Goal: Task Accomplishment & Management: Manage account settings

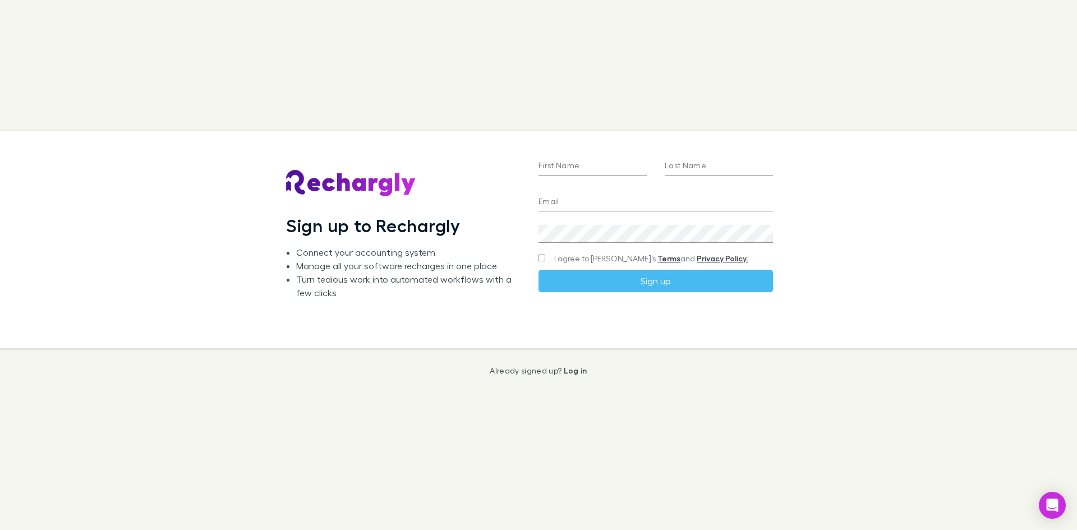
click at [576, 158] on input "First Name" at bounding box center [592, 167] width 108 height 18
type input "*****"
click at [683, 165] on input "Last Name" at bounding box center [719, 167] width 108 height 18
type input "*******"
click at [579, 200] on input "Email" at bounding box center [655, 202] width 234 height 18
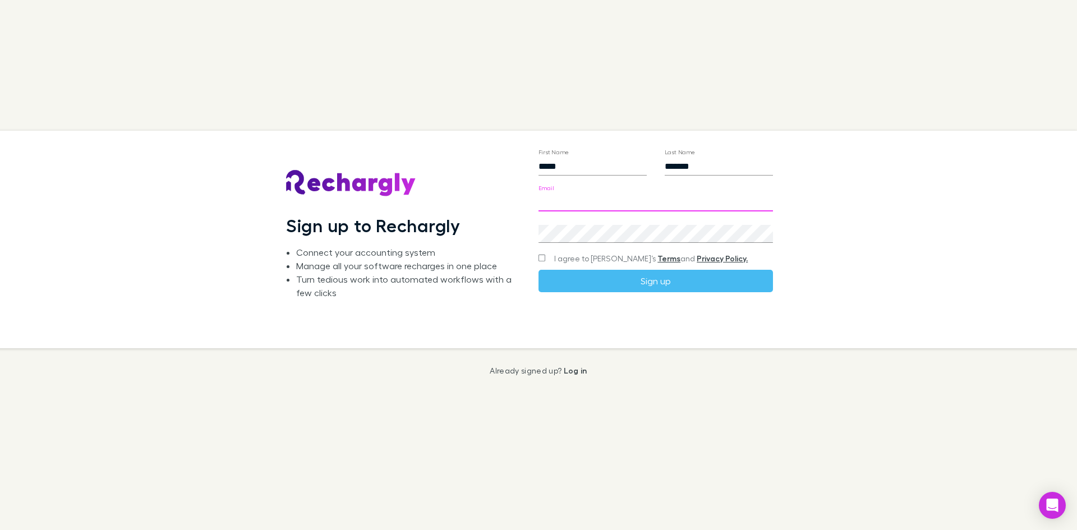
type input "**********"
click at [656, 278] on button "Sign up" at bounding box center [655, 281] width 234 height 22
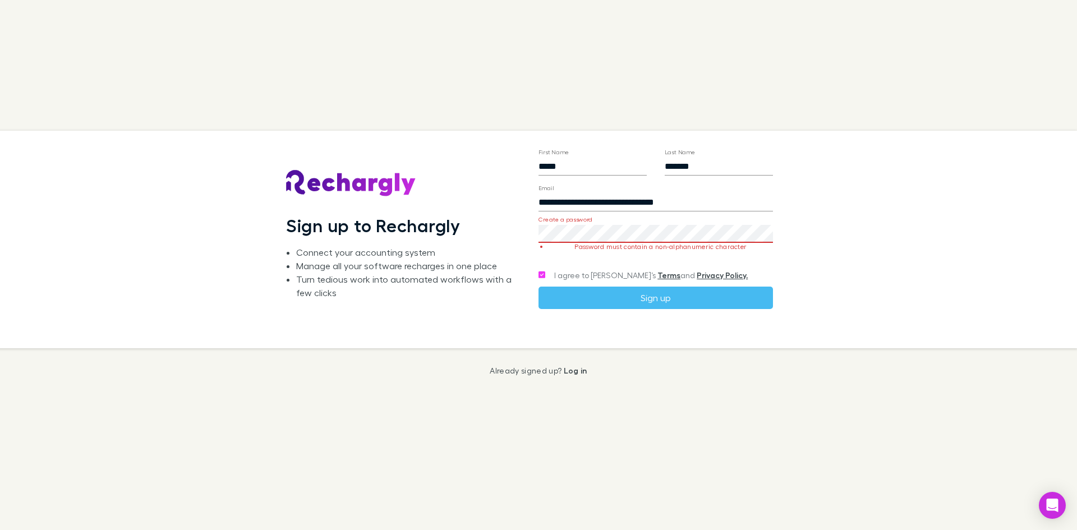
click at [473, 233] on div "**********" at bounding box center [529, 240] width 1095 height 218
click at [650, 296] on button "Sign up" at bounding box center [655, 298] width 234 height 22
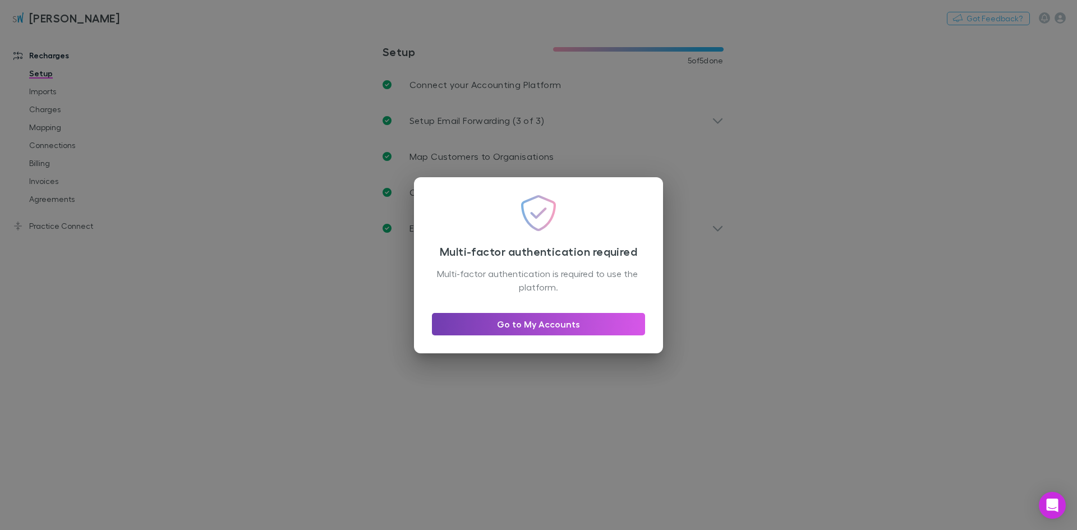
click at [529, 325] on link "Go to My Accounts" at bounding box center [538, 324] width 213 height 22
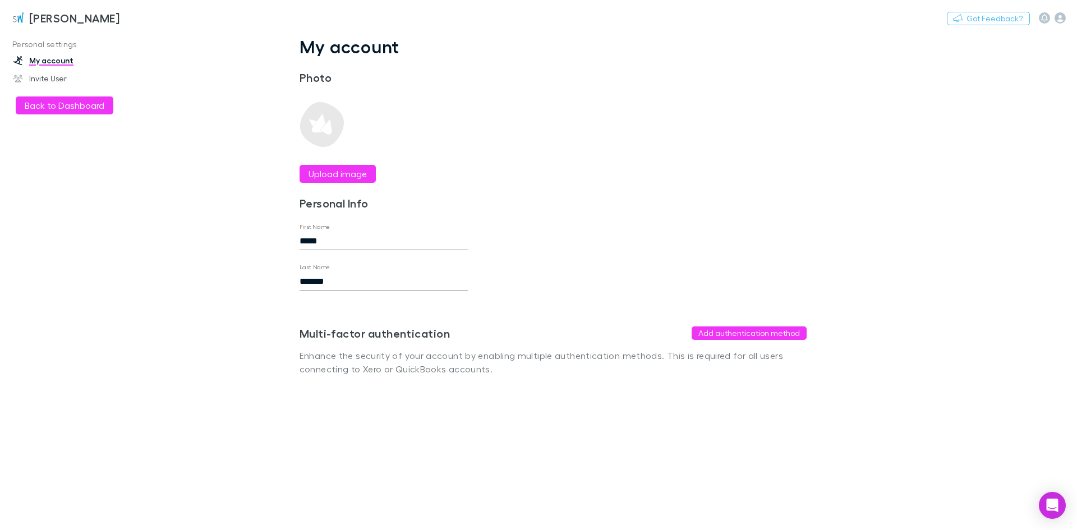
click at [44, 60] on link "My account" at bounding box center [76, 61] width 149 height 18
click at [45, 109] on button "Back to Dashboard" at bounding box center [65, 105] width 98 height 18
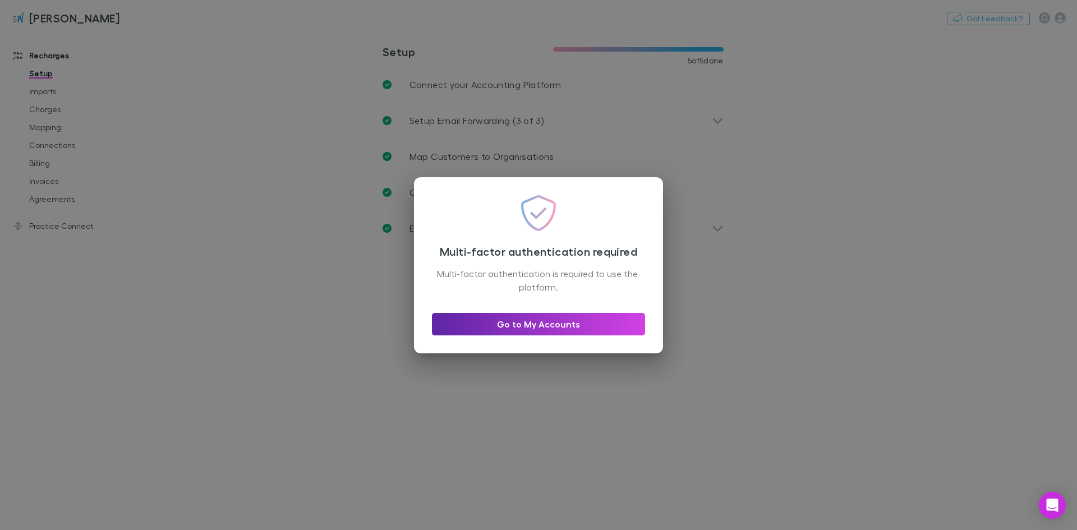
click at [672, 193] on div "Multi-factor authentication required Multi-factor authentication is required to…" at bounding box center [538, 265] width 1077 height 530
click at [122, 237] on div "Multi-factor authentication required Multi-factor authentication is required to…" at bounding box center [538, 265] width 1077 height 530
click at [527, 319] on link "Go to My Accounts" at bounding box center [538, 324] width 213 height 22
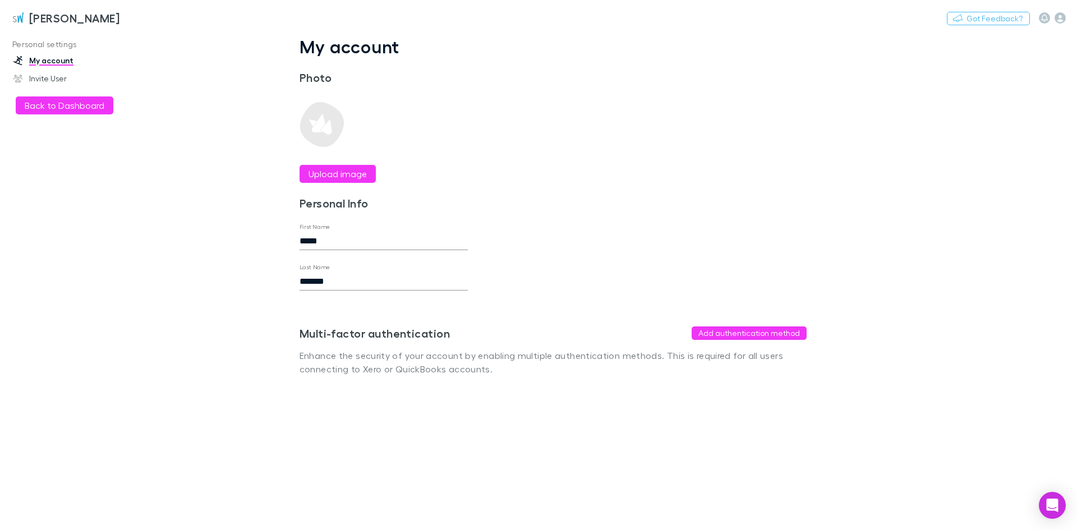
click at [739, 335] on button "Add authentication method" at bounding box center [748, 332] width 115 height 13
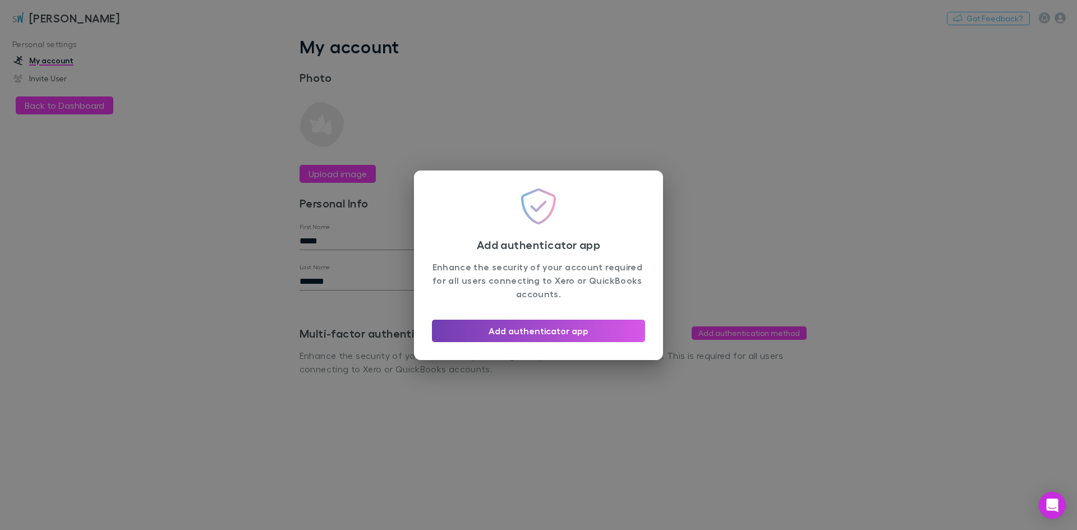
click at [526, 334] on button "Add authenticator app" at bounding box center [538, 331] width 213 height 22
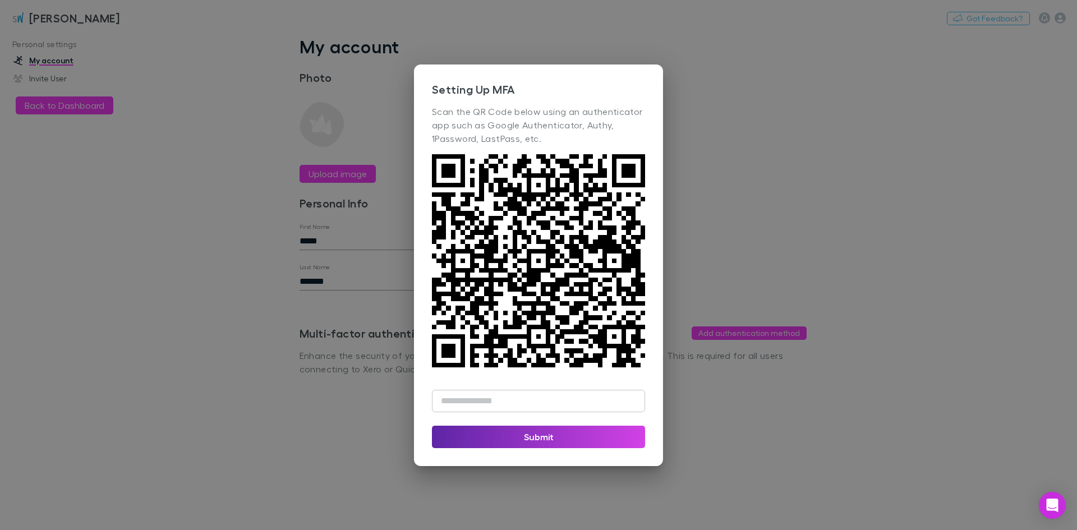
click at [565, 402] on input "text" at bounding box center [538, 401] width 213 height 22
type input "******"
click at [532, 442] on button "Submit" at bounding box center [538, 437] width 213 height 22
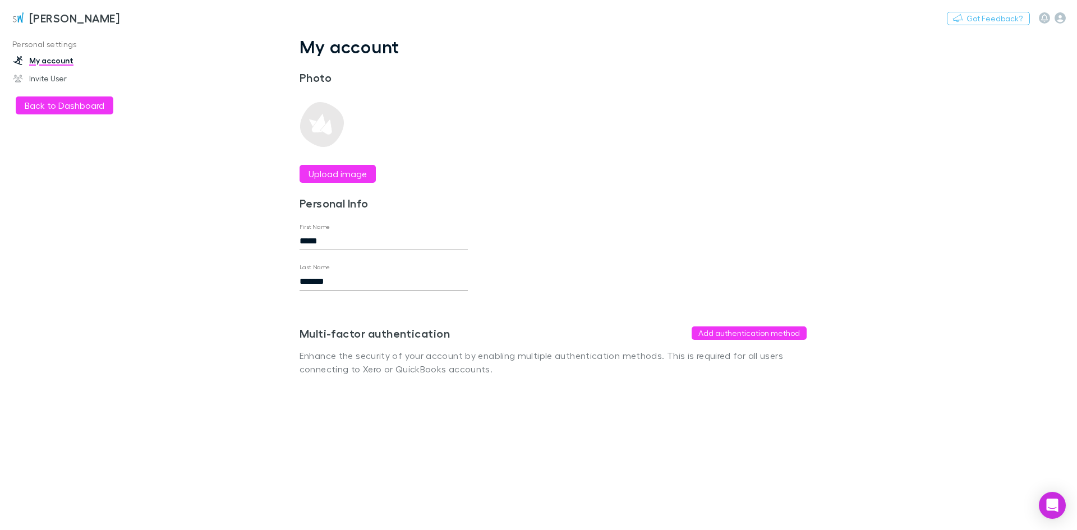
click at [535, 434] on main "My account Photo Upload image Personal Info First Name ***** Last Name ******* …" at bounding box center [610, 280] width 931 height 499
drag, startPoint x: 514, startPoint y: 477, endPoint x: 521, endPoint y: 473, distance: 7.8
click at [516, 476] on main "My account Photo Upload image Personal Info First Name ***** Last Name ******* …" at bounding box center [610, 280] width 931 height 499
click at [48, 101] on button "Back to Dashboard" at bounding box center [65, 105] width 98 height 18
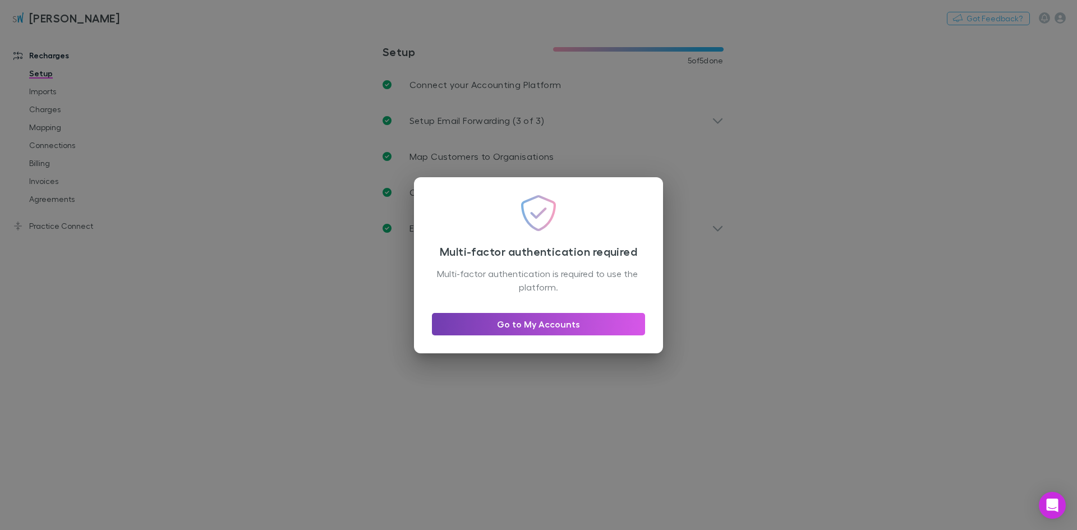
click at [546, 327] on link "Go to My Accounts" at bounding box center [538, 324] width 213 height 22
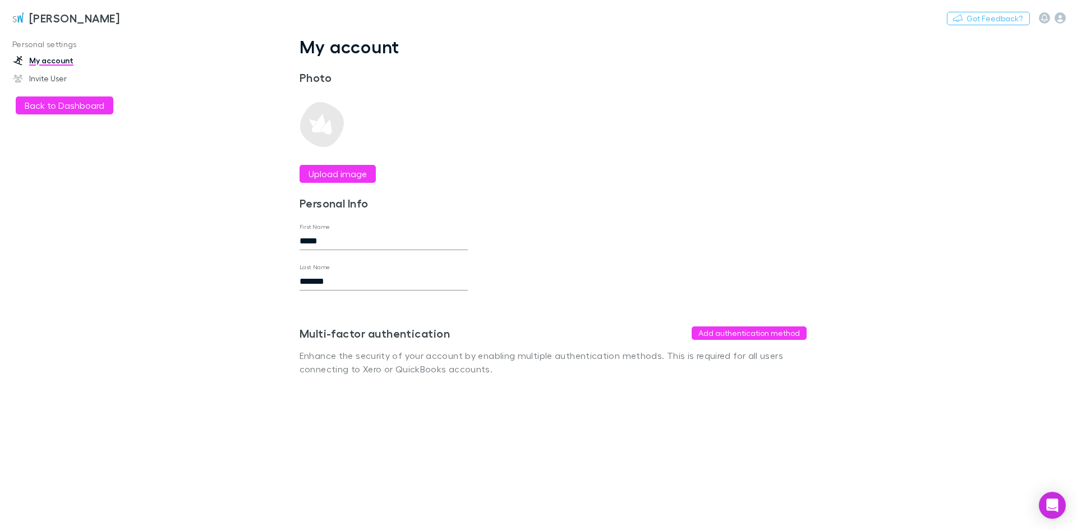
click at [712, 333] on button "Add authentication method" at bounding box center [748, 332] width 115 height 13
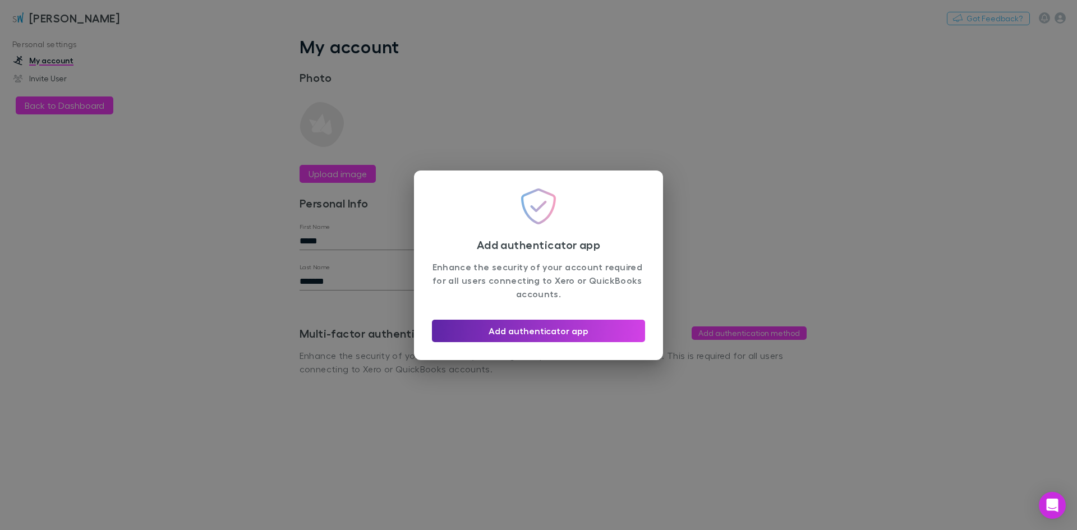
click at [569, 407] on div "Add authenticator app Enhance the security of your account required for all use…" at bounding box center [538, 265] width 1077 height 530
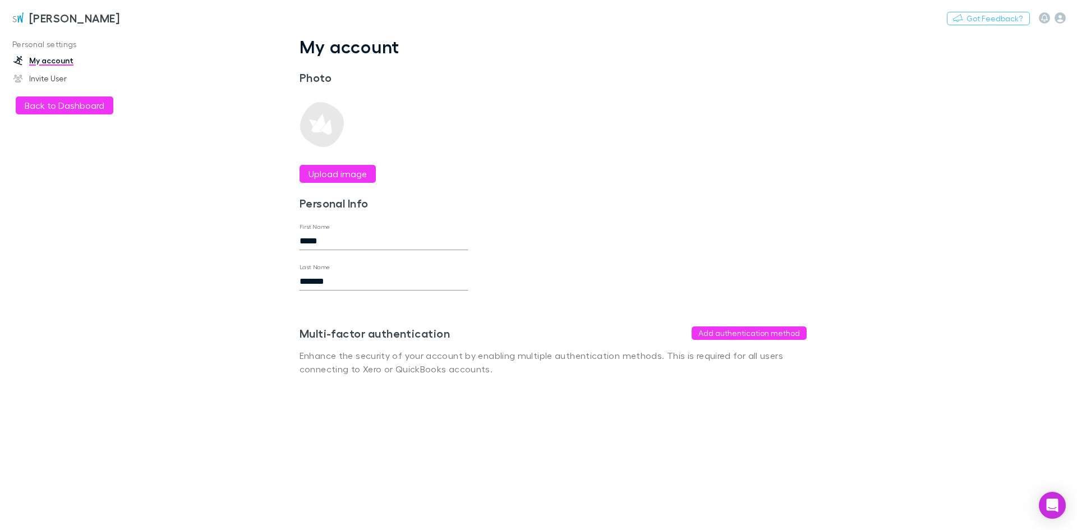
click at [37, 61] on link "My account" at bounding box center [76, 61] width 149 height 18
click at [44, 106] on button "Back to Dashboard" at bounding box center [65, 105] width 98 height 18
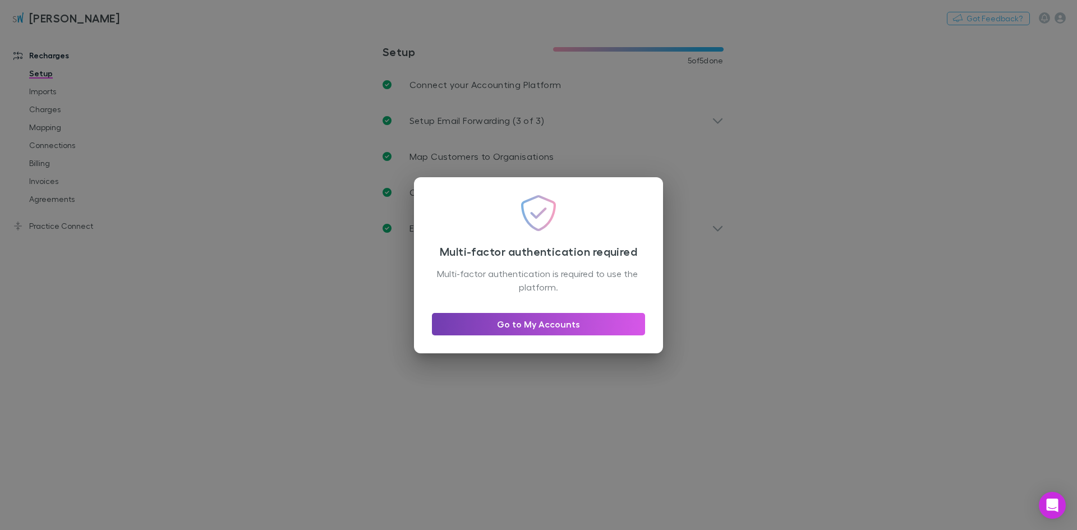
click at [540, 324] on link "Go to My Accounts" at bounding box center [538, 324] width 213 height 22
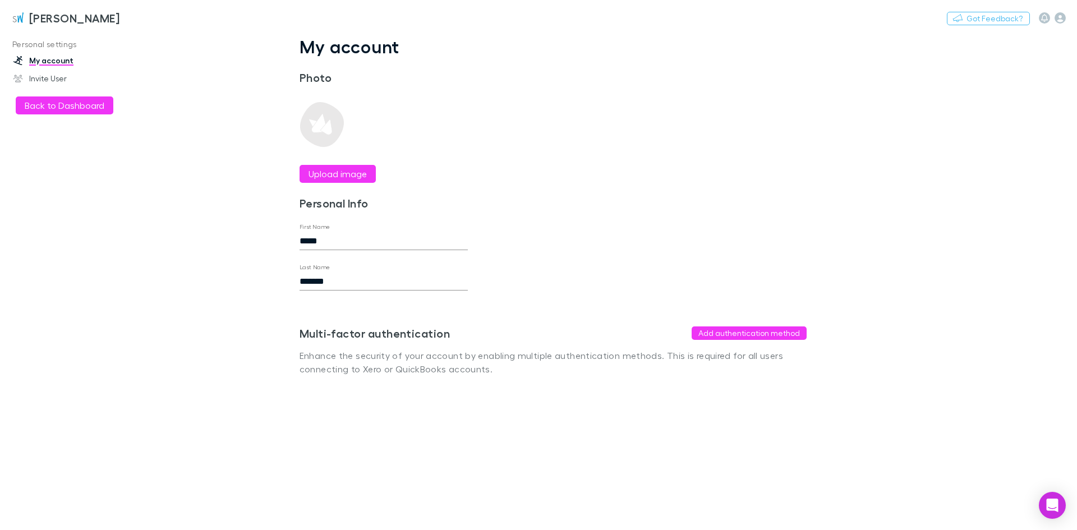
click at [764, 333] on button "Add authentication method" at bounding box center [748, 332] width 115 height 13
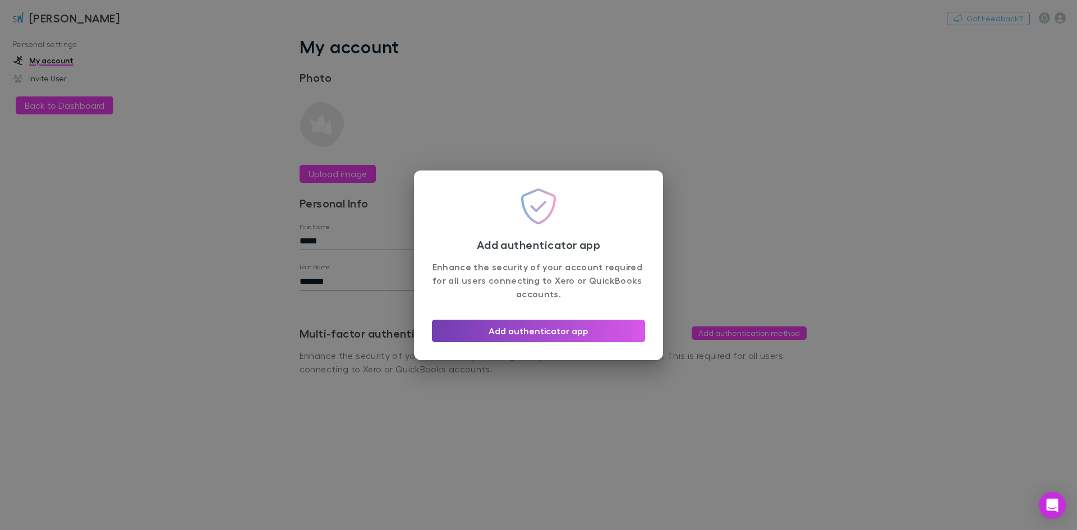
click at [555, 330] on button "Add authenticator app" at bounding box center [538, 331] width 213 height 22
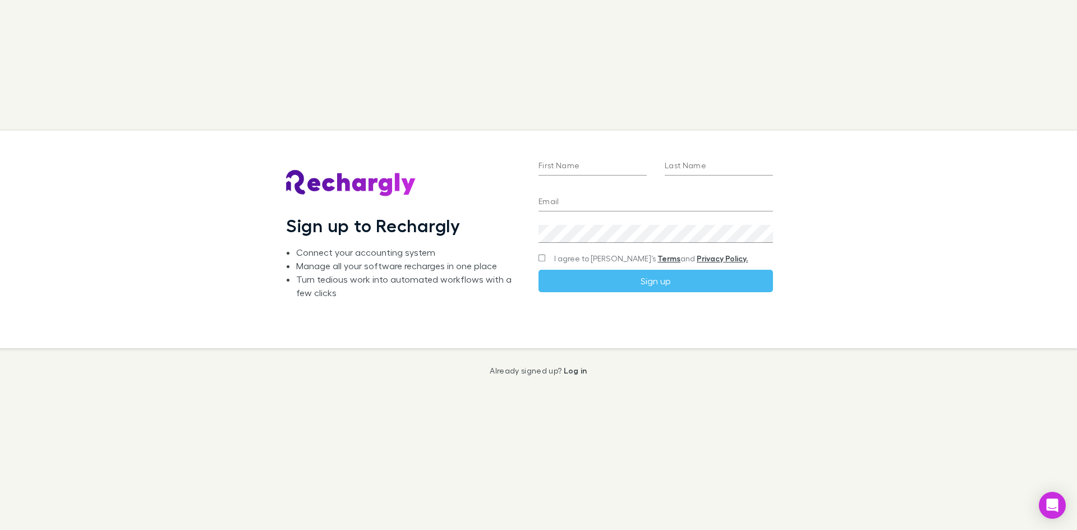
type input "**********"
click at [555, 158] on input "First Name" at bounding box center [592, 167] width 108 height 18
type input "*****"
drag, startPoint x: 686, startPoint y: 159, endPoint x: 690, endPoint y: 164, distance: 6.0
click at [688, 161] on input "Last Name" at bounding box center [719, 167] width 108 height 18
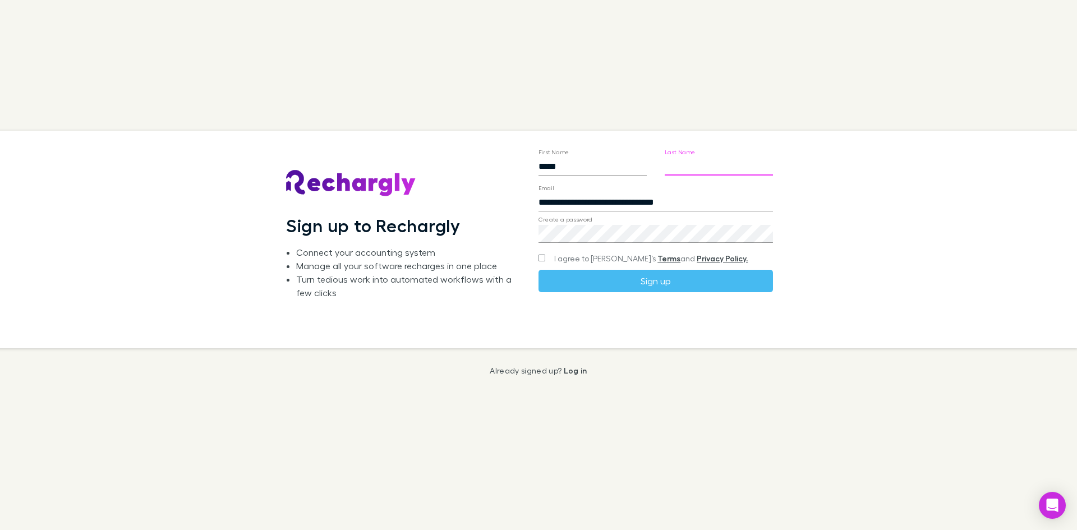
type input "*******"
click at [593, 277] on button "Sign up" at bounding box center [655, 281] width 234 height 22
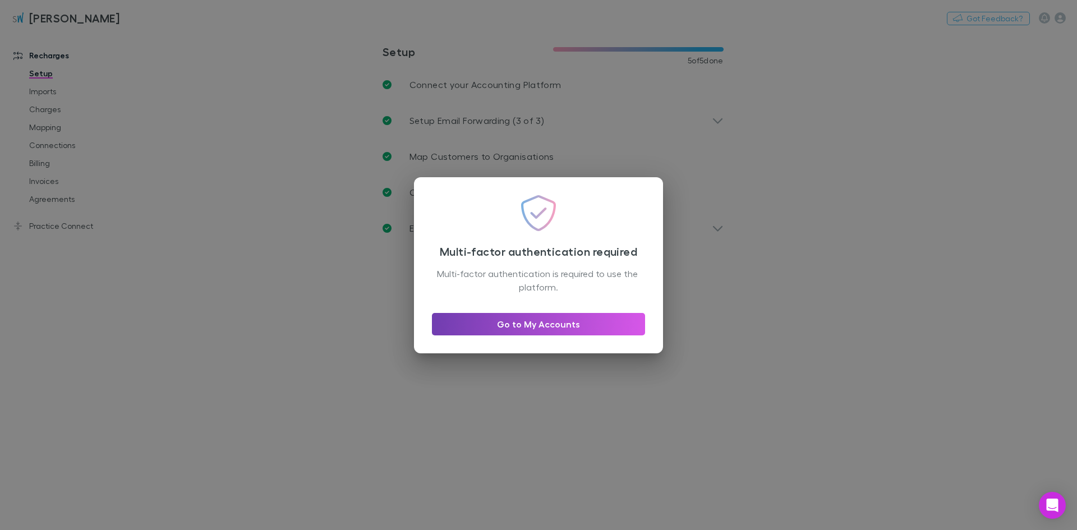
click at [525, 323] on link "Go to My Accounts" at bounding box center [538, 324] width 213 height 22
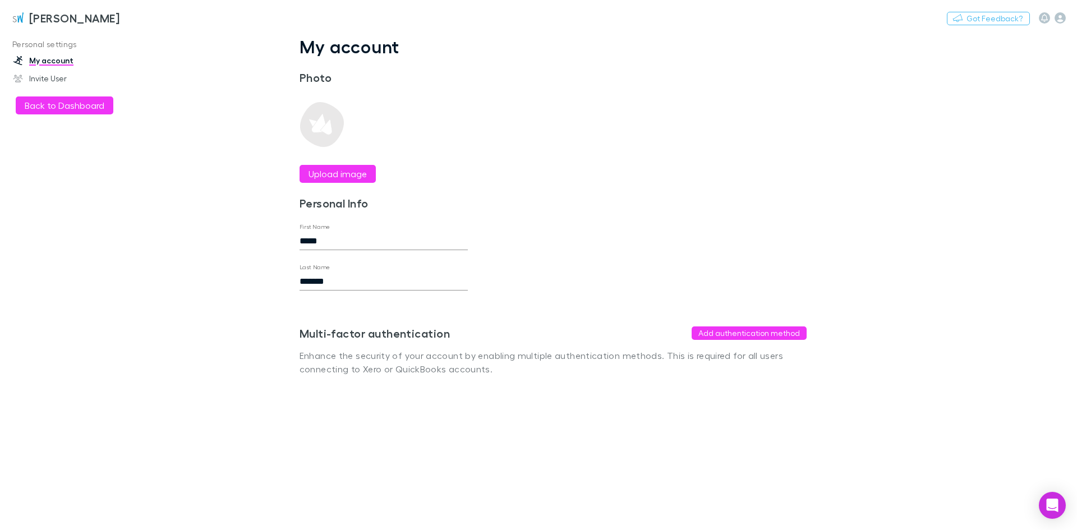
click at [68, 108] on button "Back to Dashboard" at bounding box center [65, 105] width 98 height 18
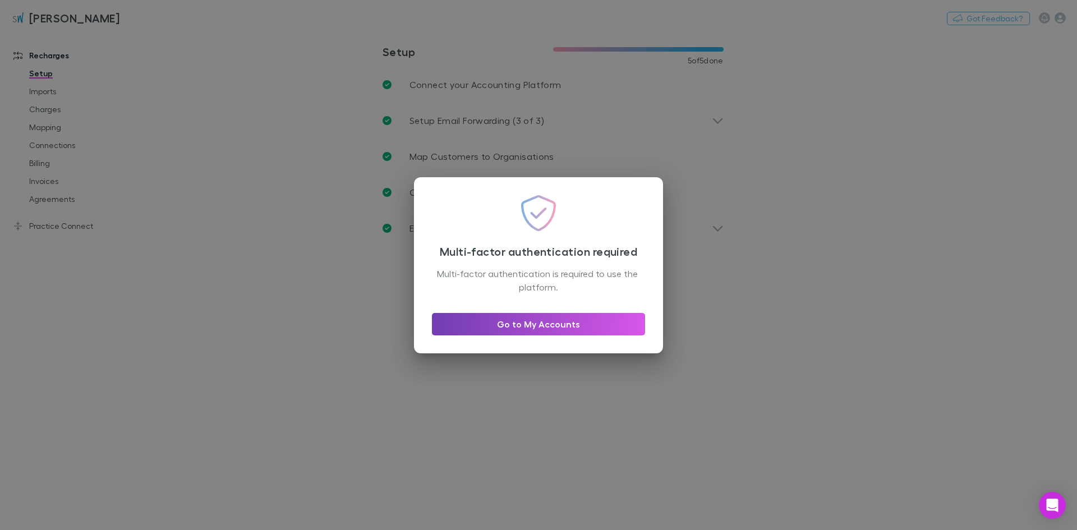
click at [556, 331] on link "Go to My Accounts" at bounding box center [538, 324] width 213 height 22
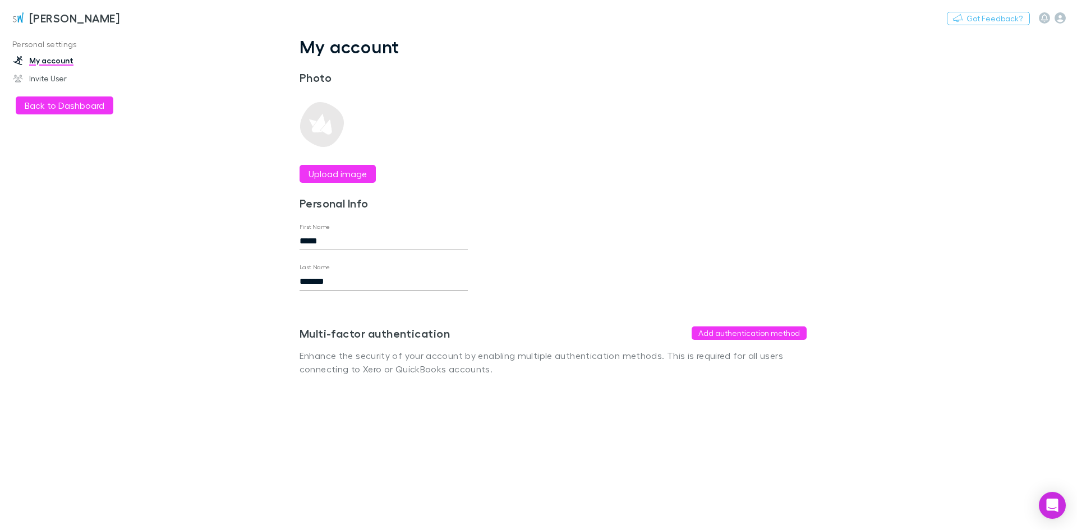
click at [751, 330] on button "Add authentication method" at bounding box center [748, 332] width 115 height 13
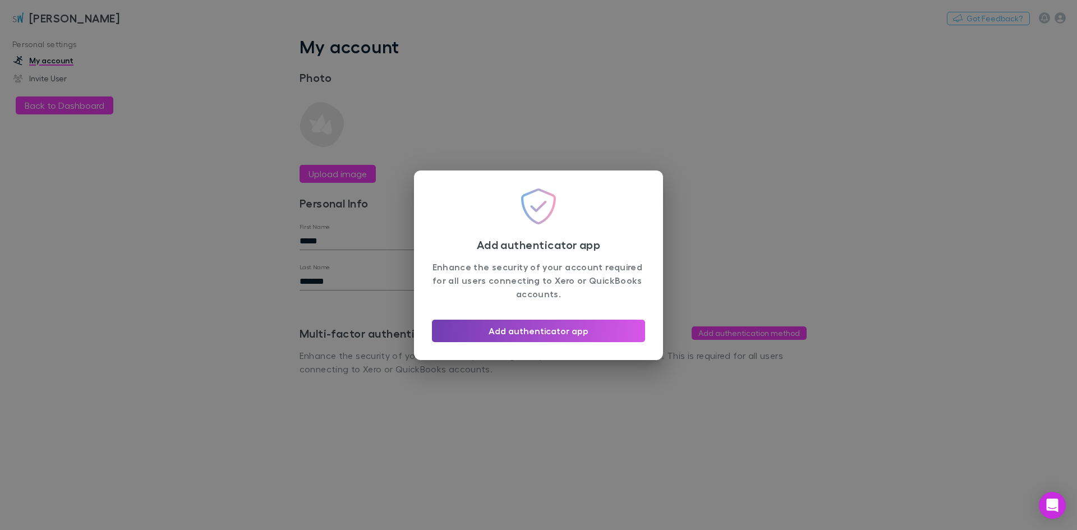
click at [582, 335] on button "Add authenticator app" at bounding box center [538, 331] width 213 height 22
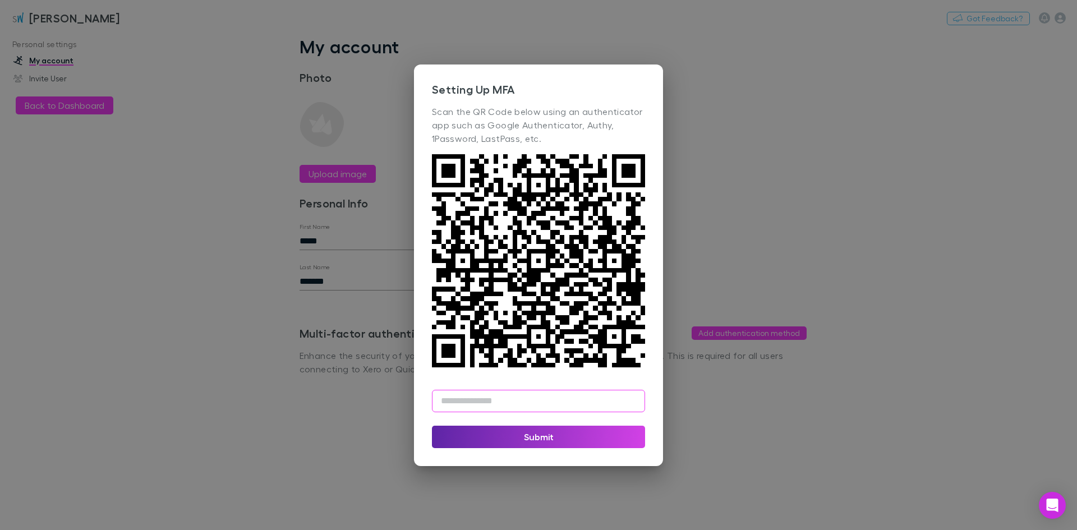
click at [550, 400] on input "text" at bounding box center [538, 401] width 213 height 22
type input "******"
click at [534, 439] on button "Submit" at bounding box center [538, 437] width 213 height 22
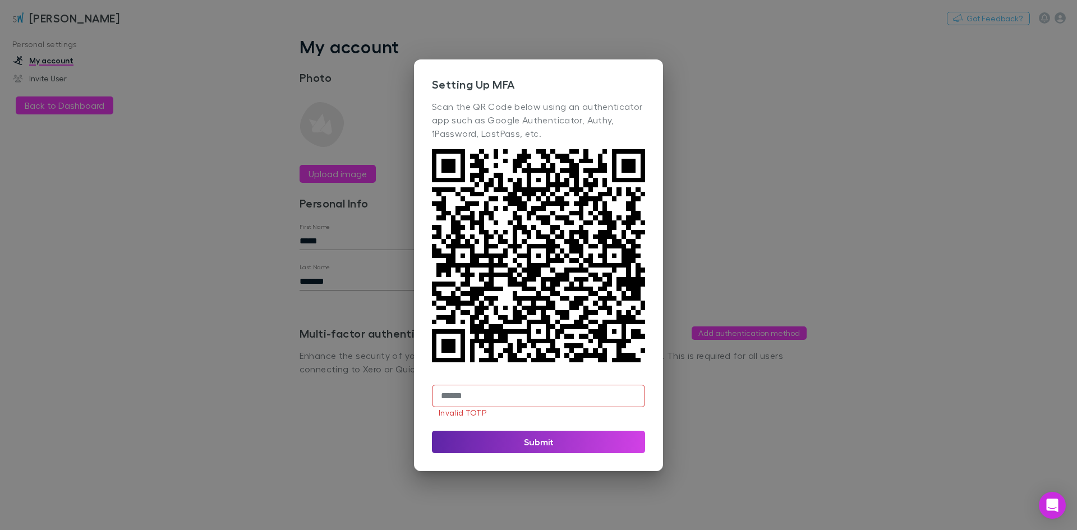
drag, startPoint x: 433, startPoint y: 403, endPoint x: 393, endPoint y: 408, distance: 41.3
click at [393, 408] on div "Setting Up MFA Scan the QR Code below using an authenticator app such as Google…" at bounding box center [538, 265] width 1077 height 530
click at [520, 441] on button "Submit" at bounding box center [538, 442] width 213 height 22
drag, startPoint x: 488, startPoint y: 398, endPoint x: 371, endPoint y: 405, distance: 117.4
click at [373, 408] on div "Setting Up MFA Scan the QR Code below using an authenticator app such as Google…" at bounding box center [538, 265] width 1077 height 530
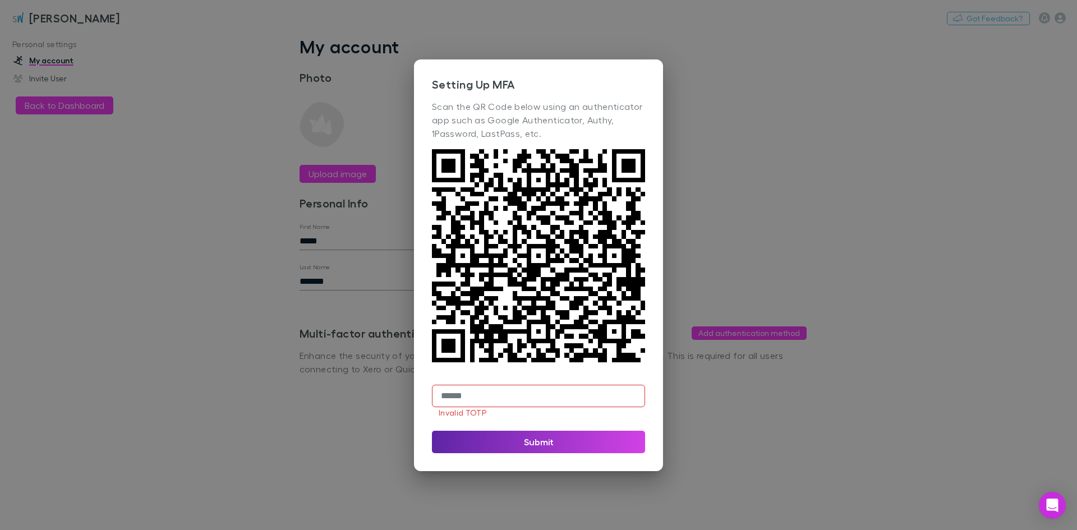
drag, startPoint x: 487, startPoint y: 396, endPoint x: 396, endPoint y: 408, distance: 91.1
click at [410, 407] on div "Setting Up MFA Scan the QR Code below using an authenticator app such as Google…" at bounding box center [538, 265] width 1077 height 530
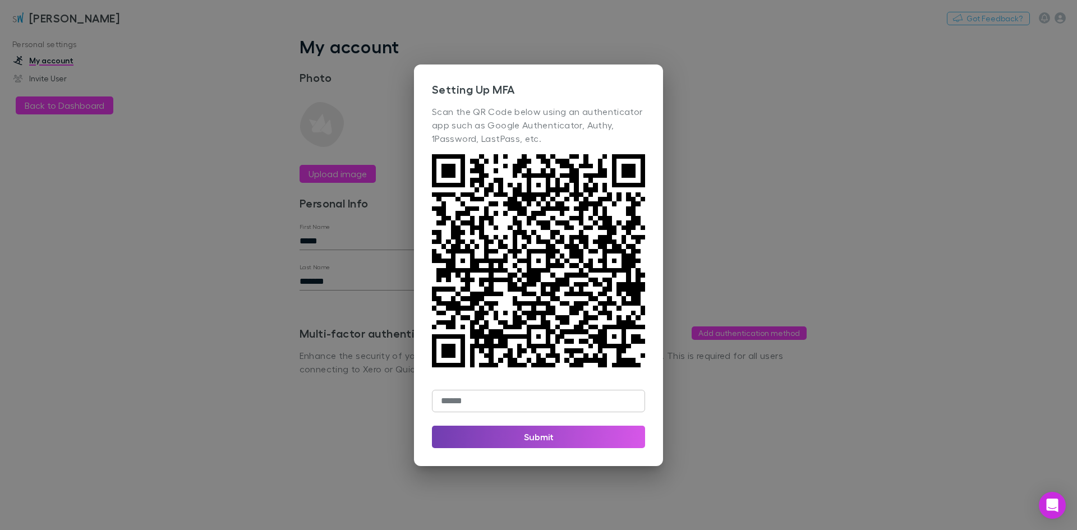
click at [539, 433] on button "Submit" at bounding box center [538, 437] width 213 height 22
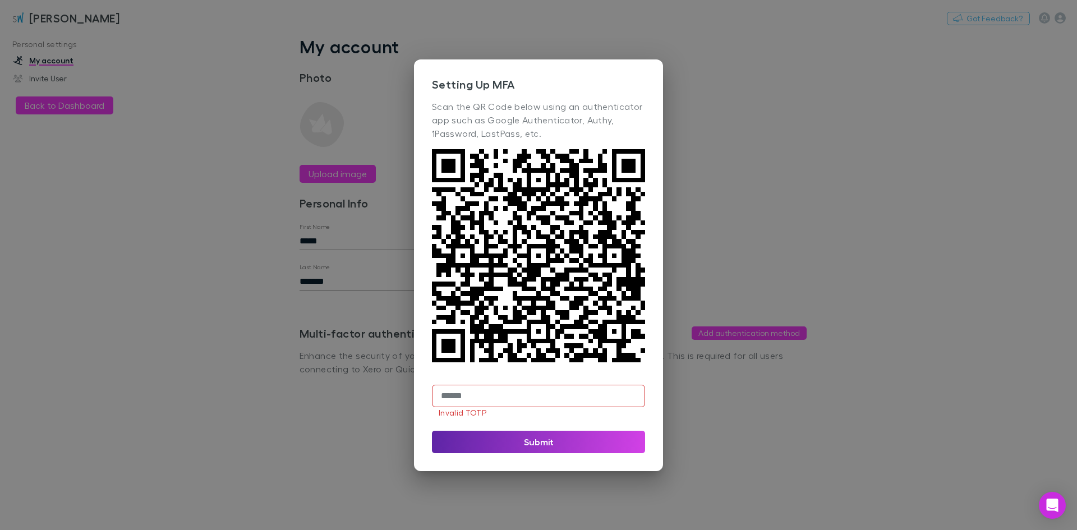
drag, startPoint x: 512, startPoint y: 395, endPoint x: 402, endPoint y: 413, distance: 111.4
click at [412, 412] on div "Setting Up MFA Scan the QR Code below using an authenticator app such as Google…" at bounding box center [538, 265] width 1077 height 530
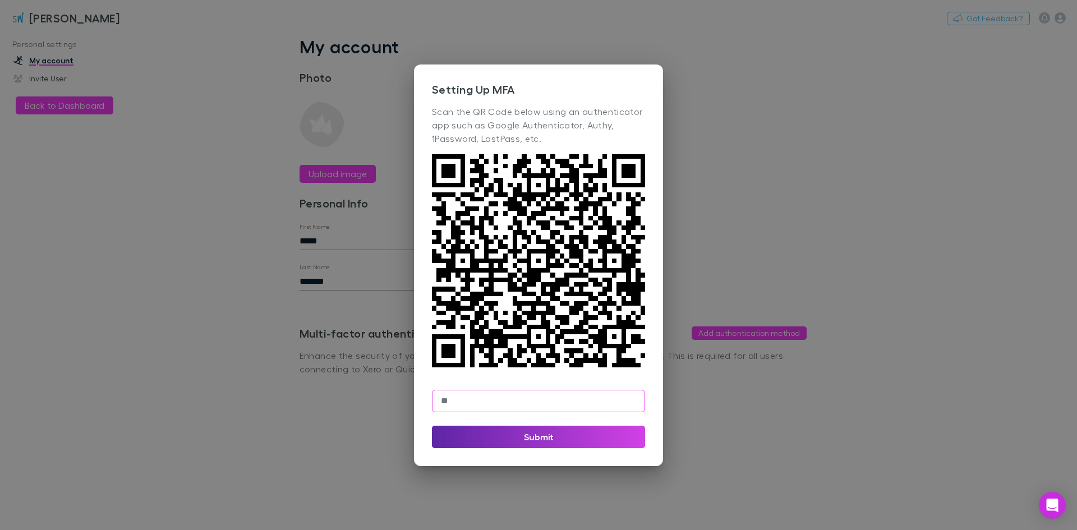
type input "*"
type input "******"
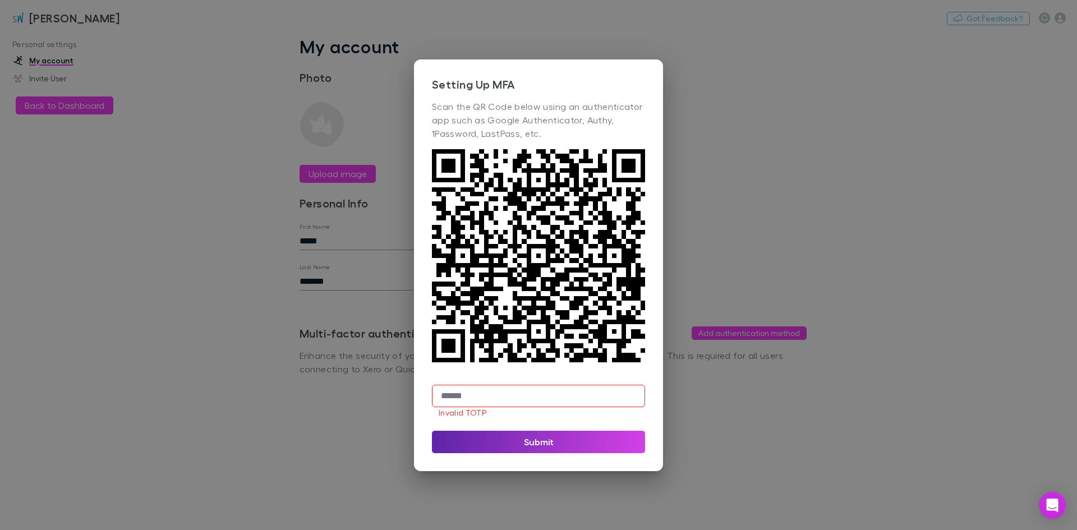
click at [759, 91] on div "Setting Up MFA Scan the QR Code below using an authenticator app such as Google…" at bounding box center [538, 265] width 1077 height 530
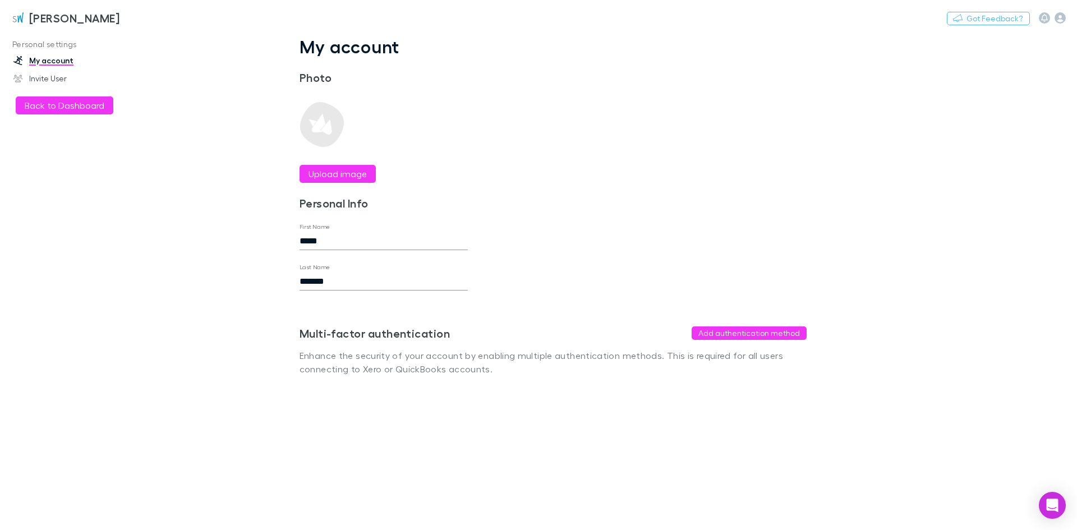
click at [773, 335] on button "Add authentication method" at bounding box center [748, 332] width 115 height 13
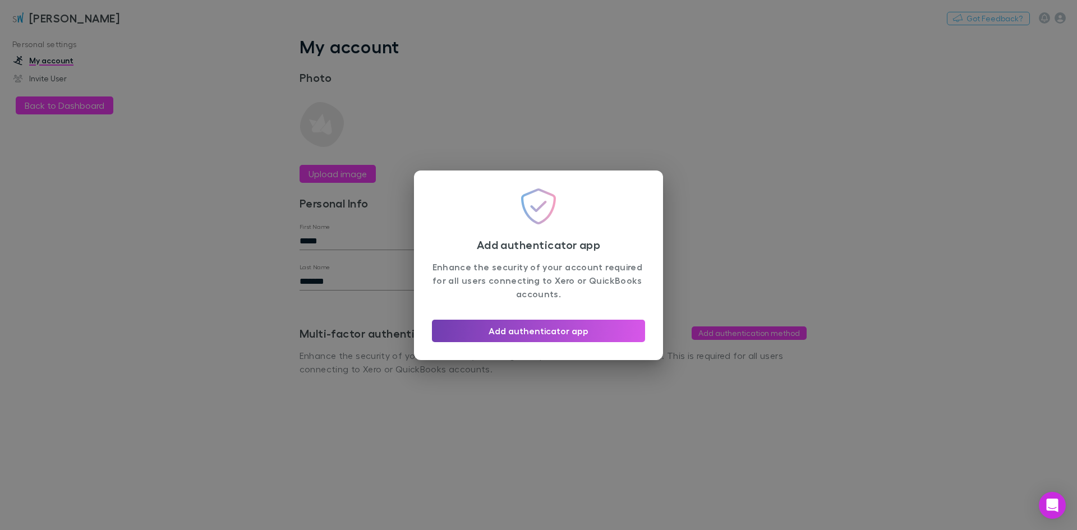
click at [566, 329] on button "Add authenticator app" at bounding box center [538, 331] width 213 height 22
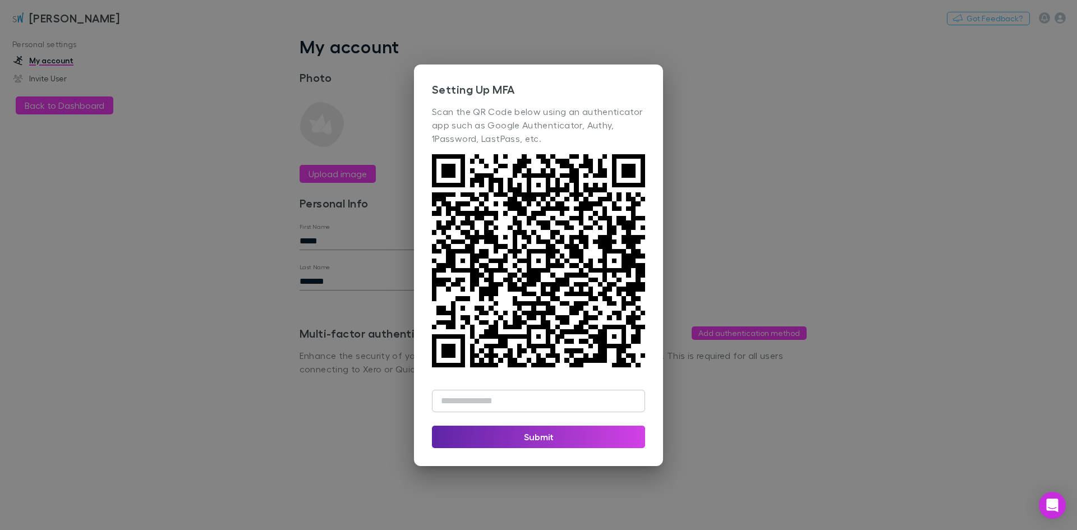
click at [520, 405] on input "text" at bounding box center [538, 401] width 213 height 22
type input "******"
click at [543, 441] on button "Submit" at bounding box center [538, 437] width 213 height 22
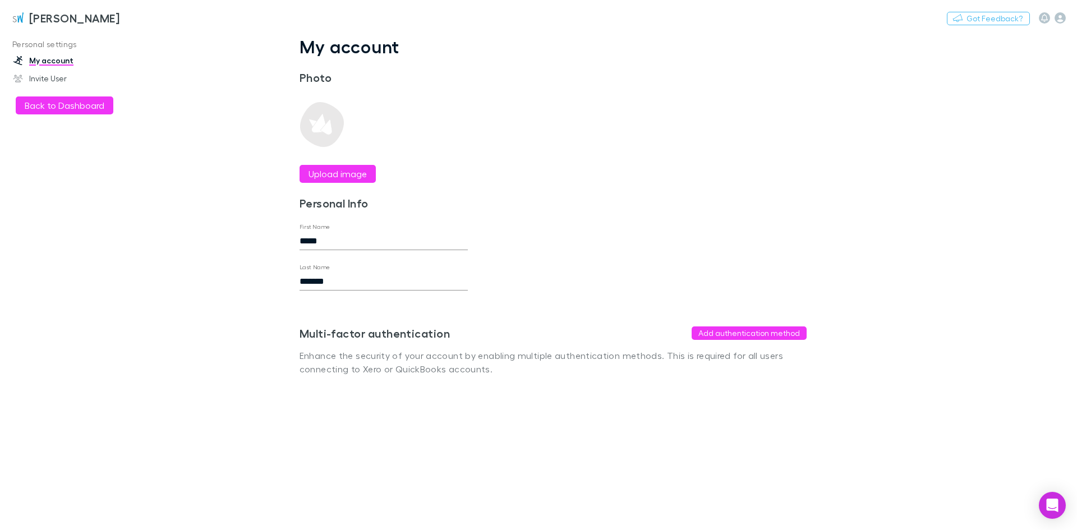
click at [62, 108] on button "Back to Dashboard" at bounding box center [65, 105] width 98 height 18
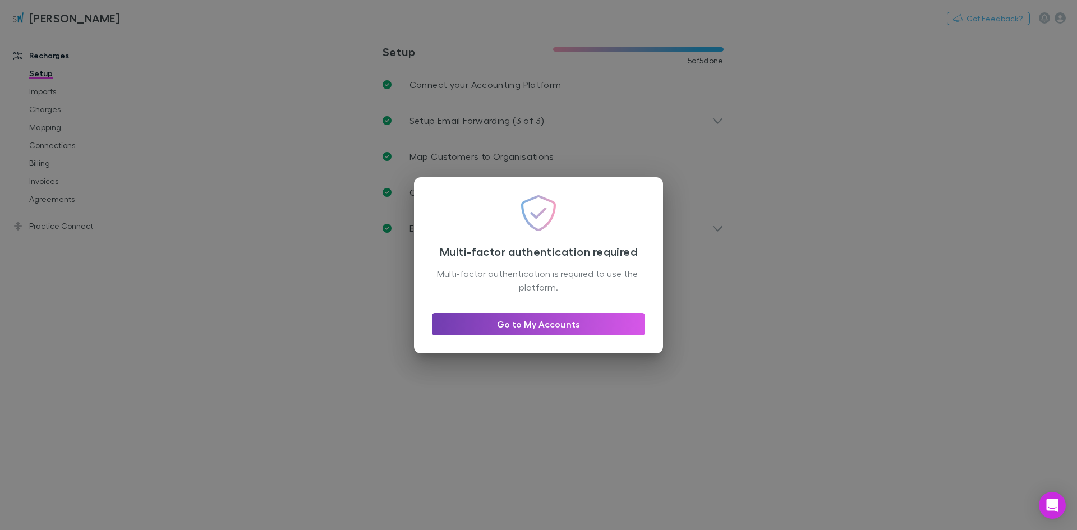
click at [570, 322] on link "Go to My Accounts" at bounding box center [538, 324] width 213 height 22
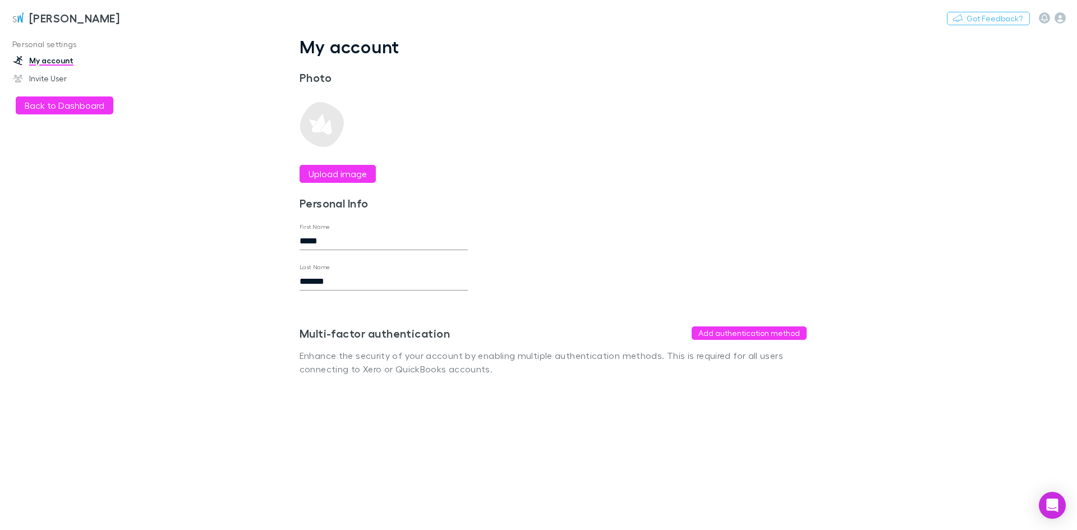
click at [782, 331] on button "Add authentication method" at bounding box center [748, 332] width 115 height 13
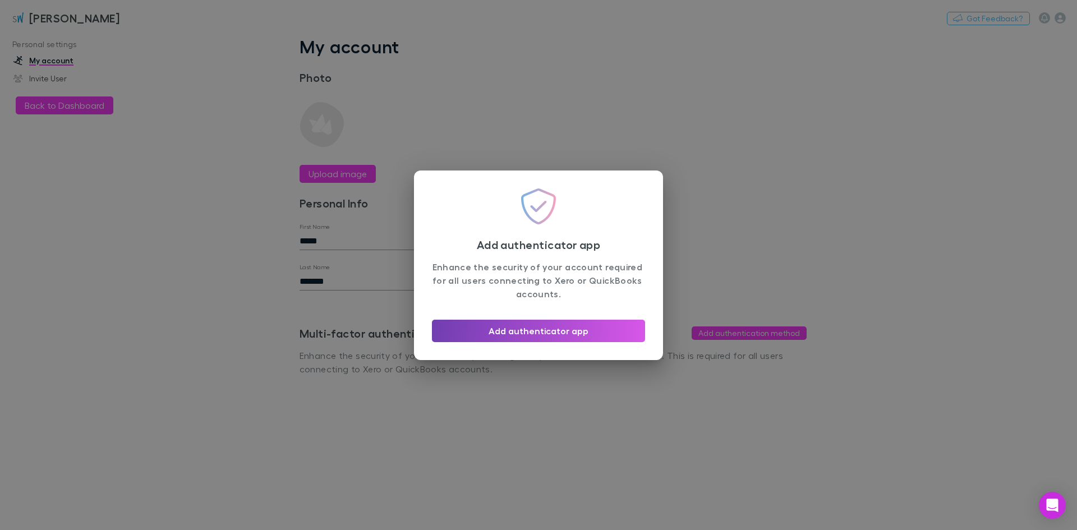
click at [543, 339] on button "Add authenticator app" at bounding box center [538, 331] width 213 height 22
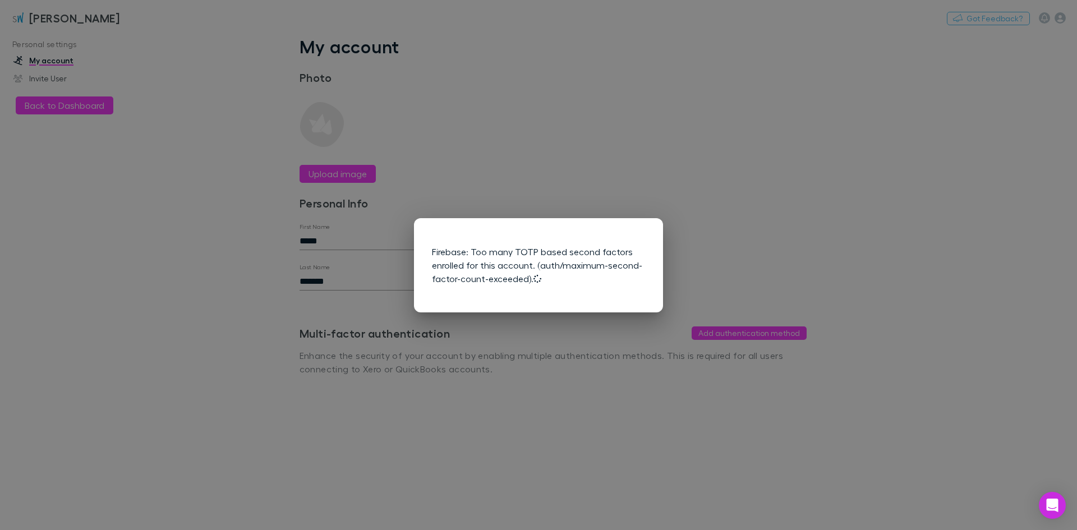
click at [760, 184] on div "Firebase: Too many TOTP based second factors enrolled for this account. (auth/m…" at bounding box center [538, 265] width 1077 height 530
